Goal: Check status: Check status

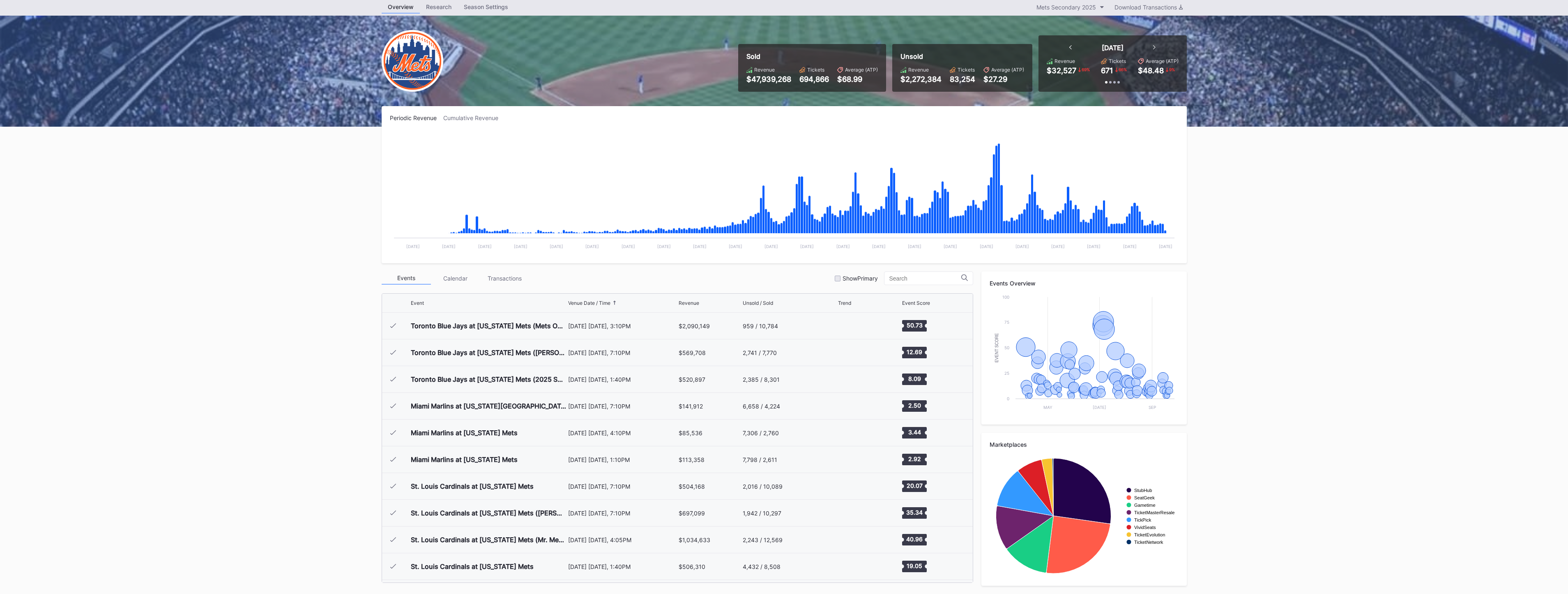
scroll to position [1868, 0]
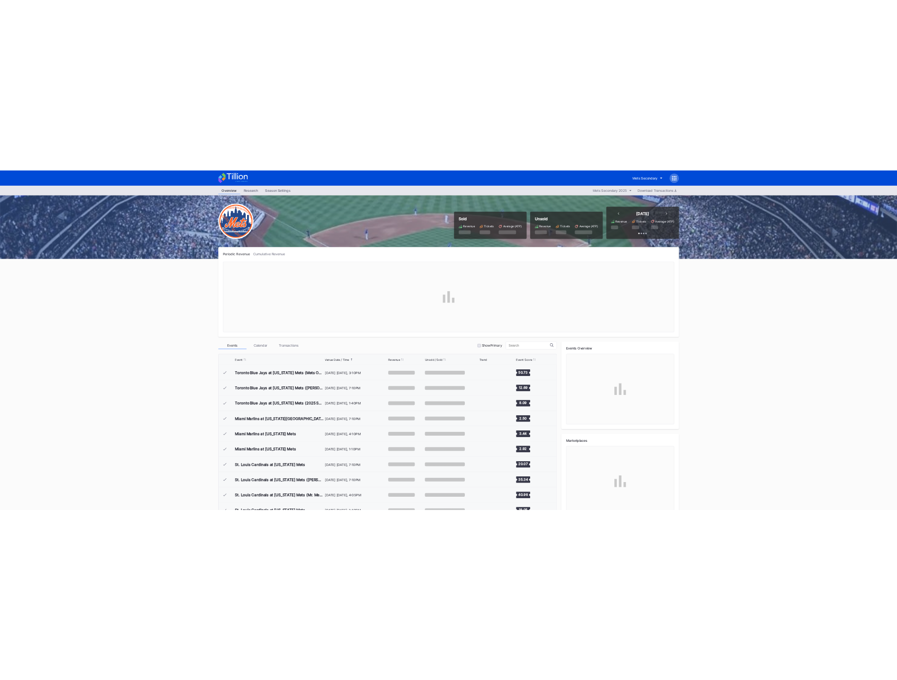
scroll to position [2185, 0]
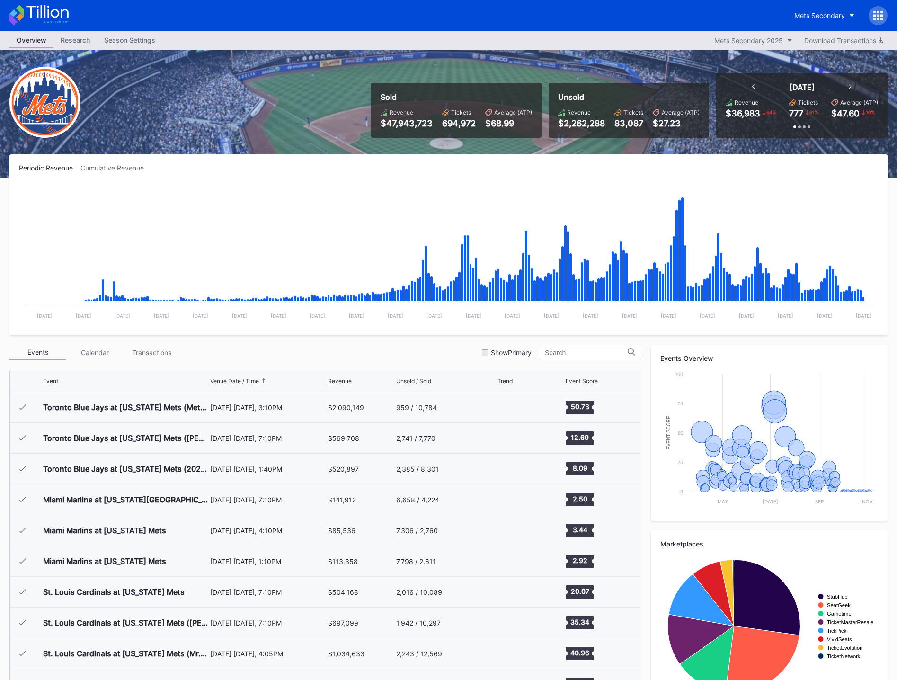
scroll to position [2185, 0]
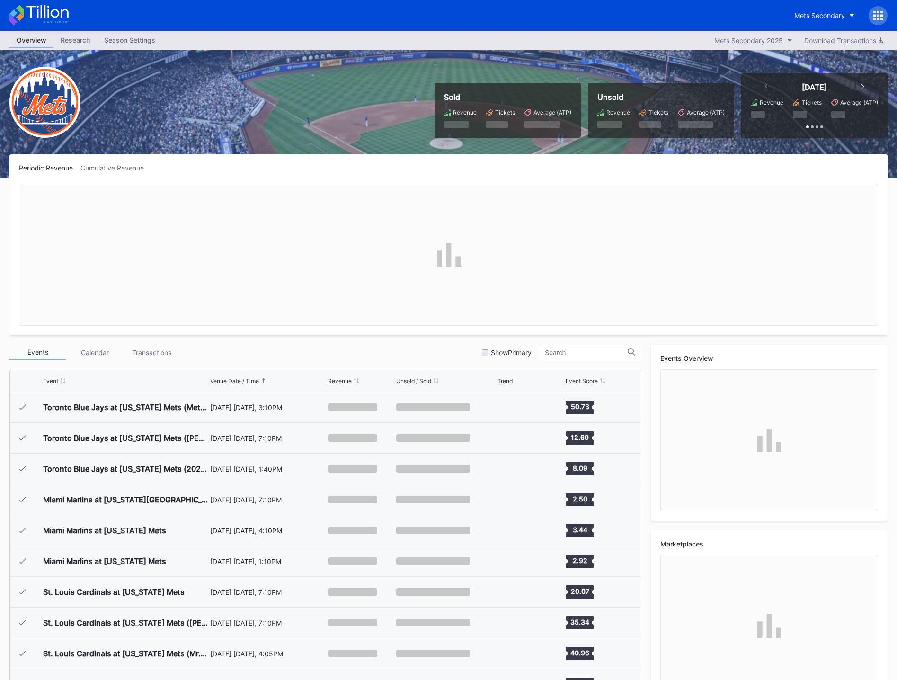
scroll to position [2185, 0]
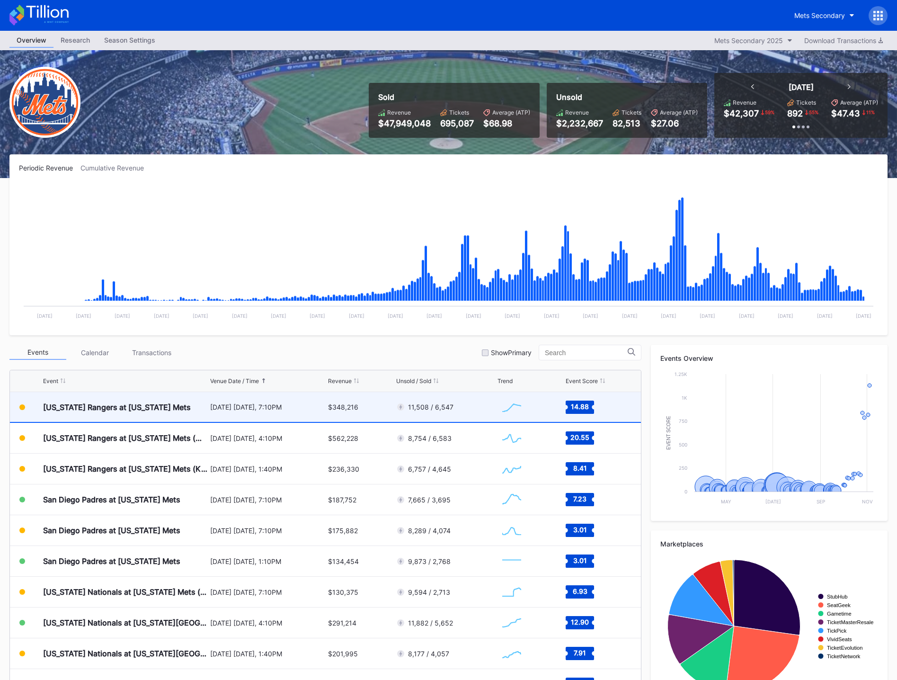
click at [389, 410] on div "$348,216" at bounding box center [361, 407] width 66 height 30
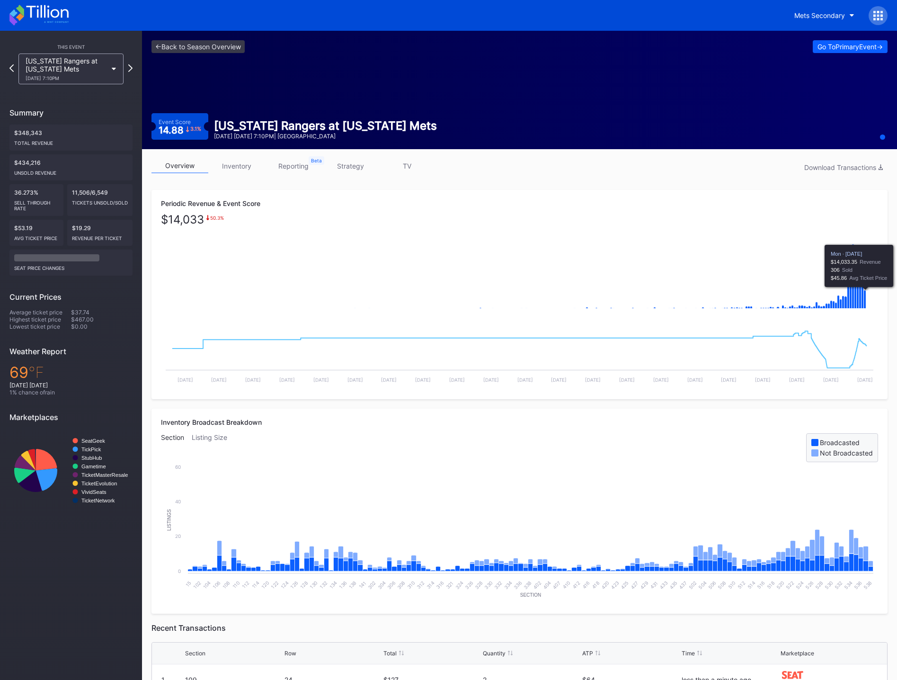
click at [865, 301] on icon "Chart title" at bounding box center [865, 299] width 2 height 18
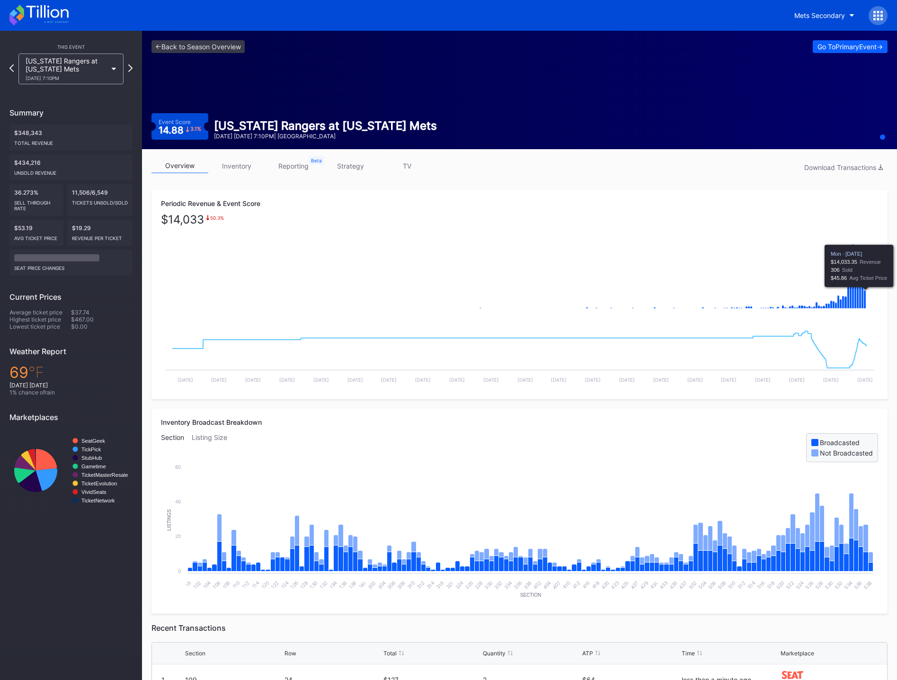
click at [865, 294] on icon "Chart title" at bounding box center [865, 299] width 2 height 18
